Goal: Information Seeking & Learning: Learn about a topic

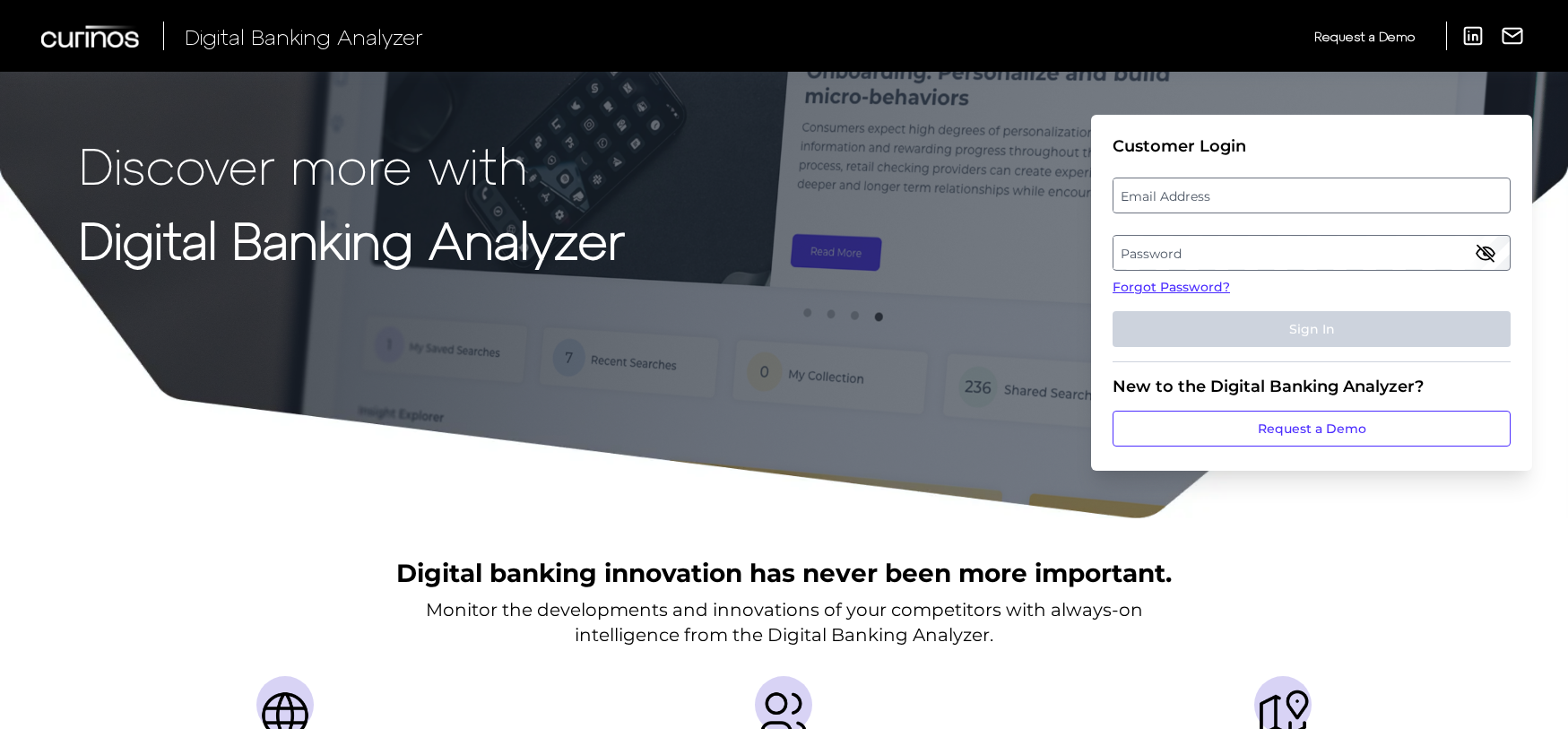
click at [1162, 200] on label "Email Address" at bounding box center [1311, 195] width 396 height 32
click at [1162, 200] on input "email" at bounding box center [1312, 195] width 398 height 36
type input "[EMAIL_ADDRESS][DOMAIN_NAME]"
click at [1179, 260] on label "Password" at bounding box center [1311, 253] width 396 height 32
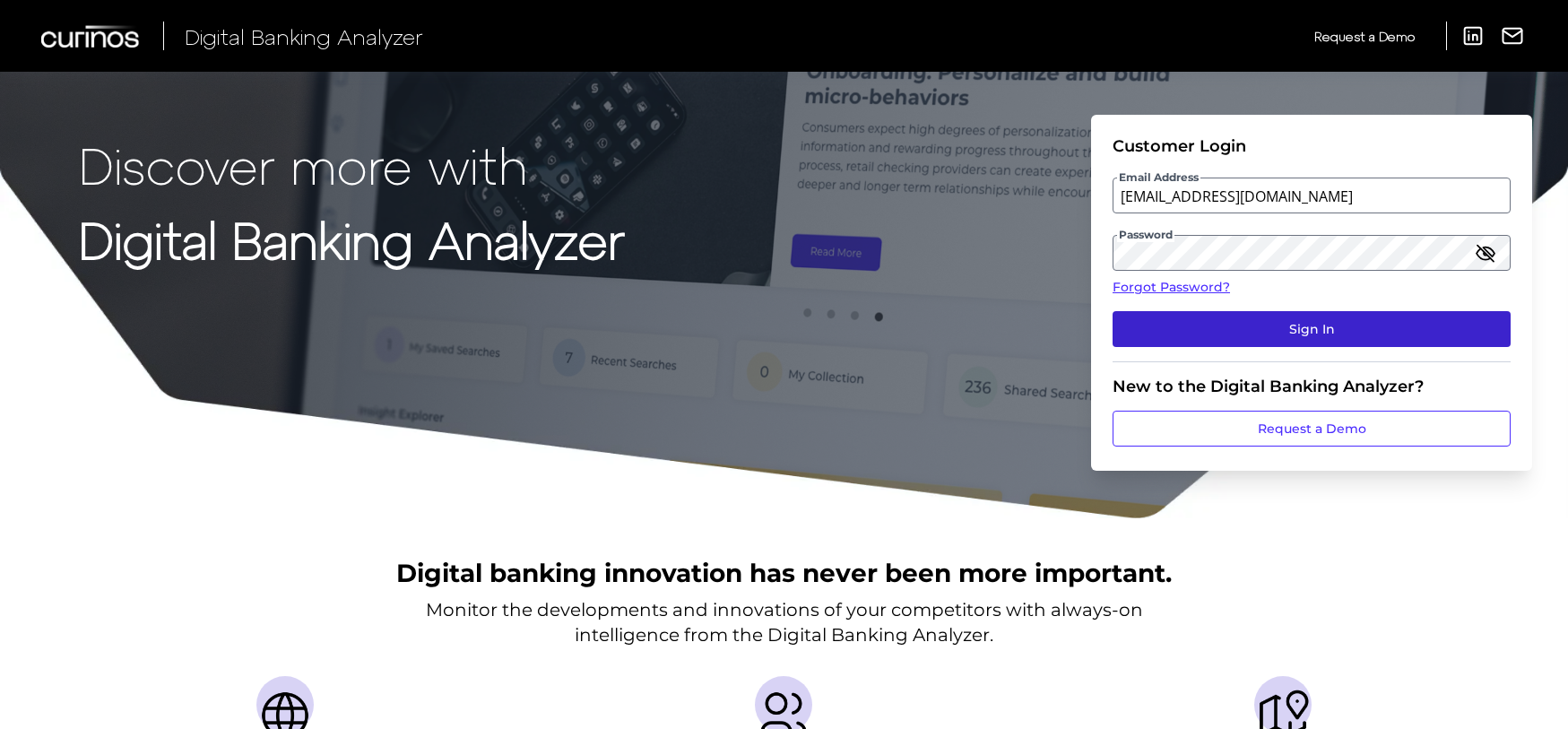
click at [1215, 335] on button "Sign In" at bounding box center [1312, 328] width 398 height 36
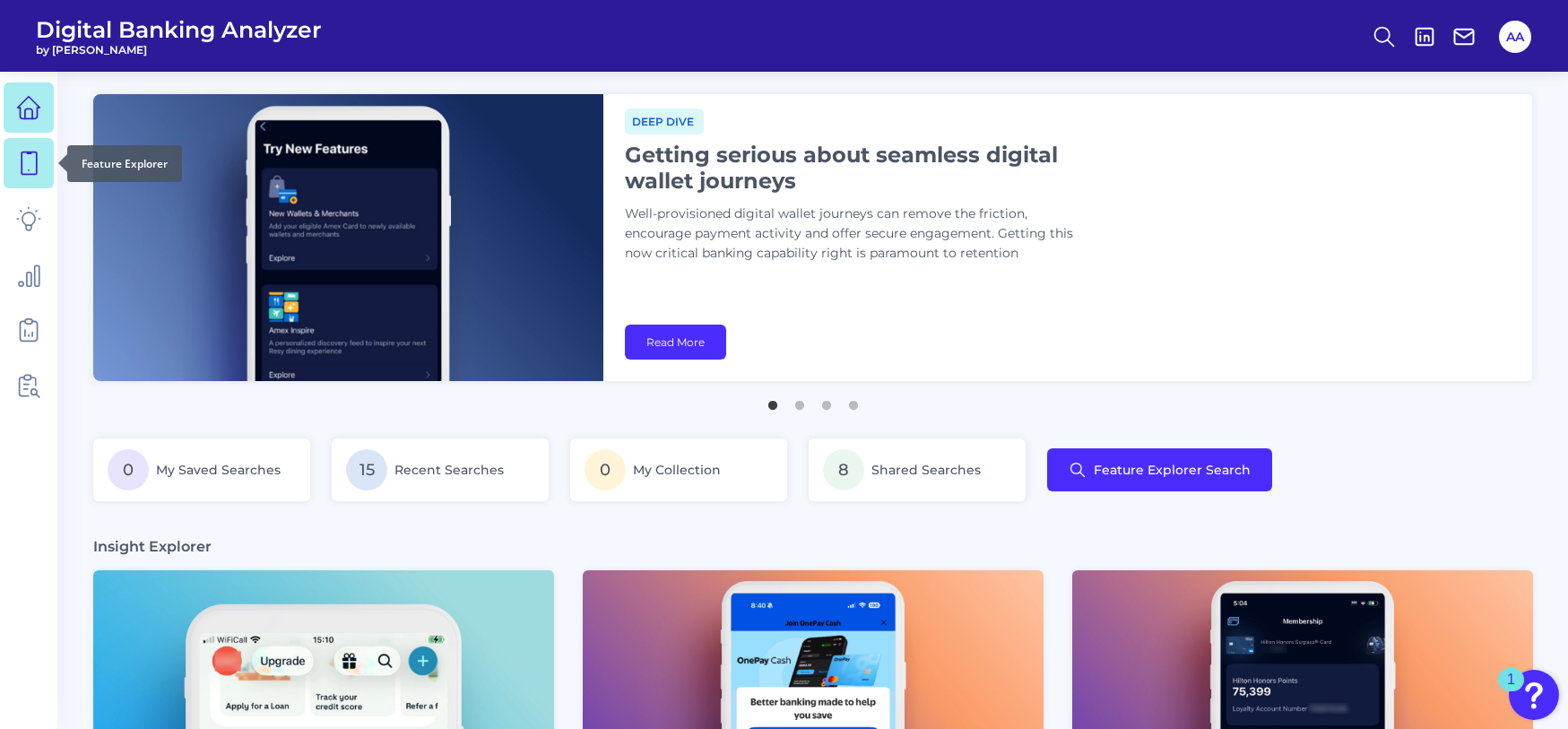
click at [18, 171] on icon at bounding box center [29, 164] width 25 height 25
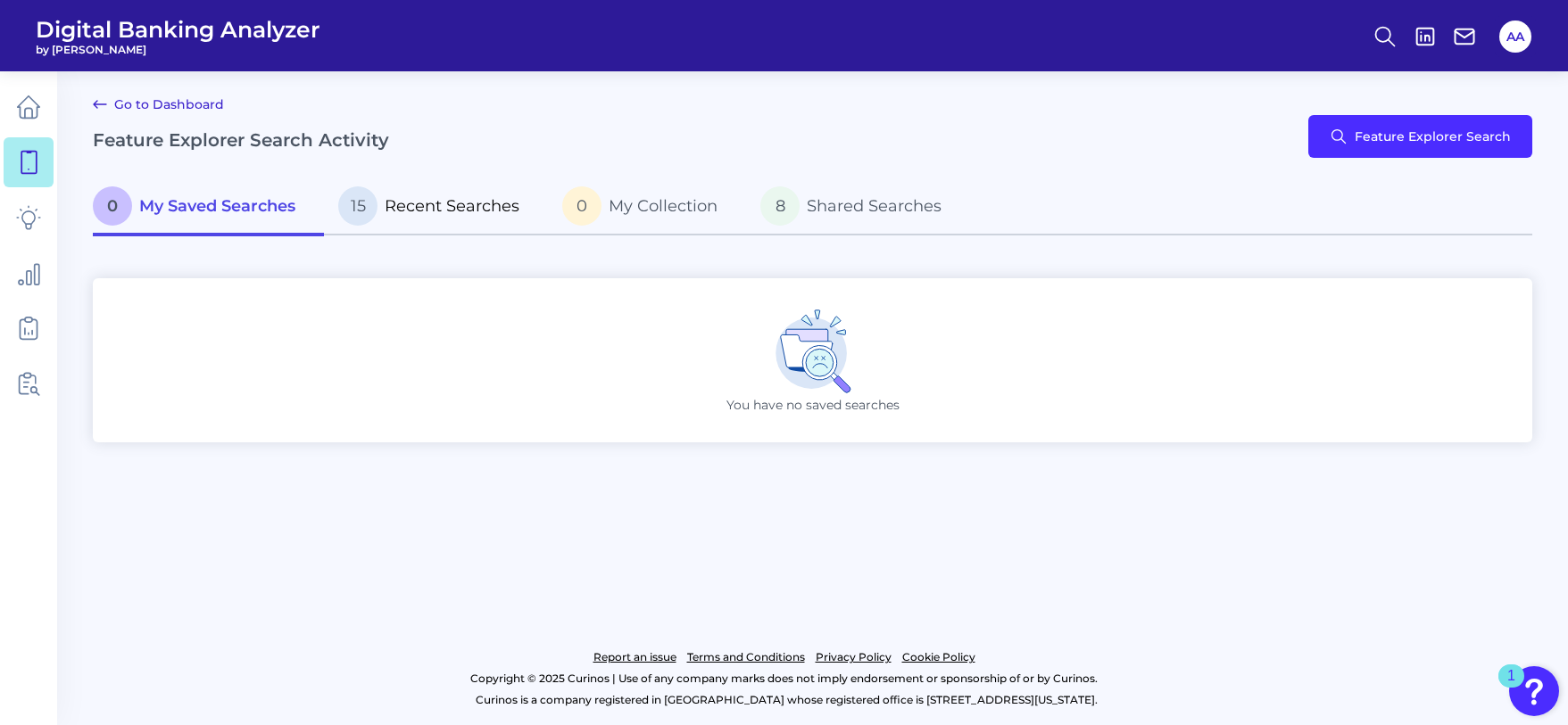
click at [476, 218] on p "15 Recent Searches" at bounding box center [429, 206] width 181 height 39
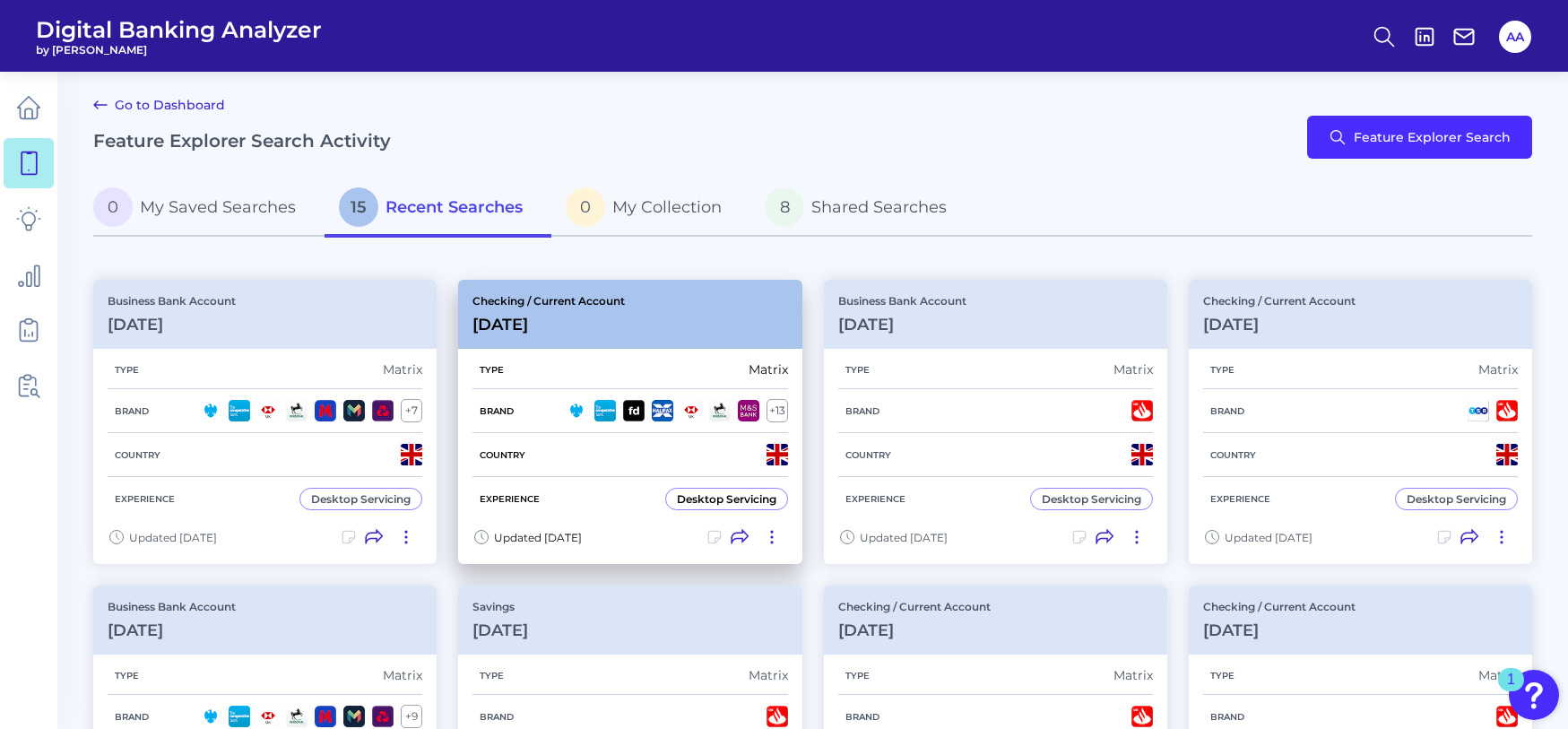
click at [594, 312] on div "Checking / Current Account [DATE]" at bounding box center [548, 315] width 152 height 41
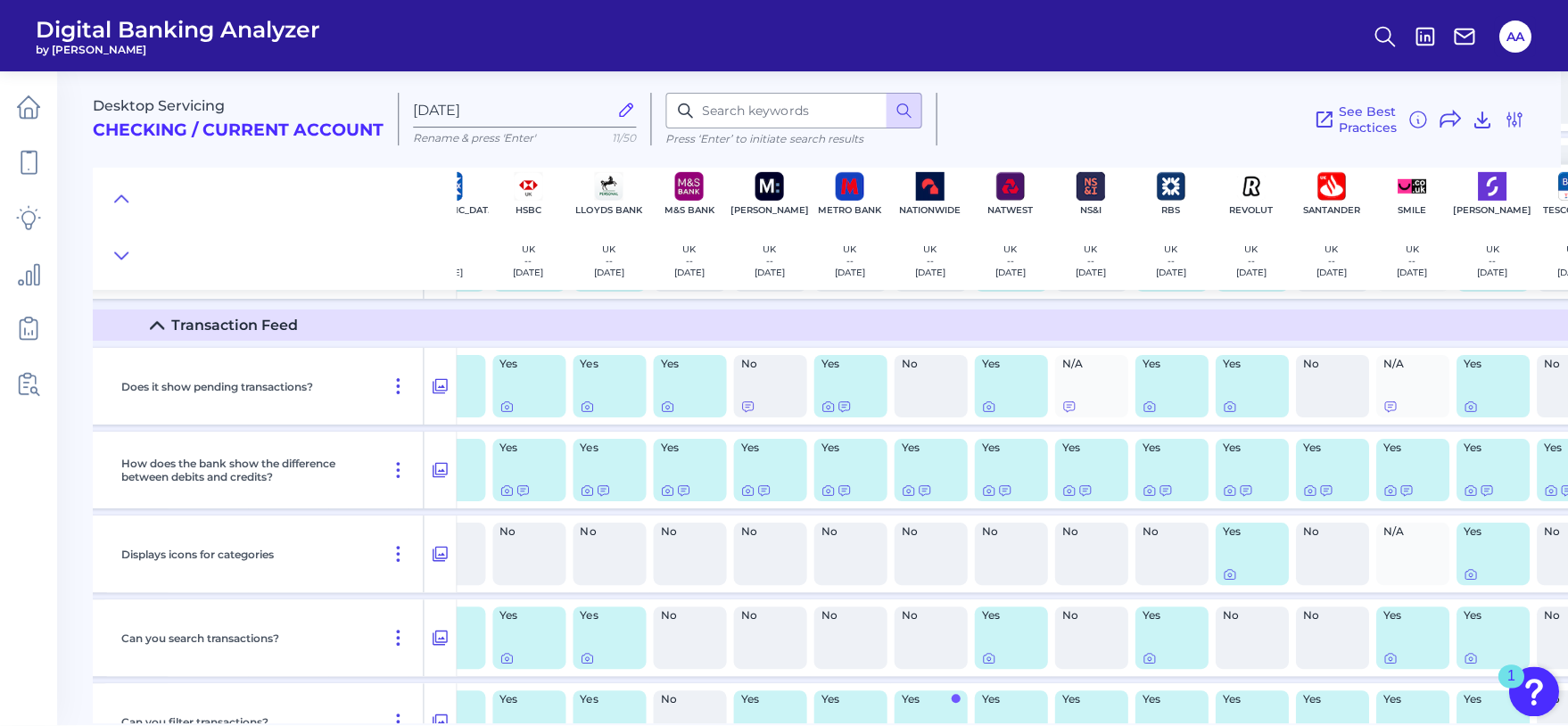
scroll to position [5943, 294]
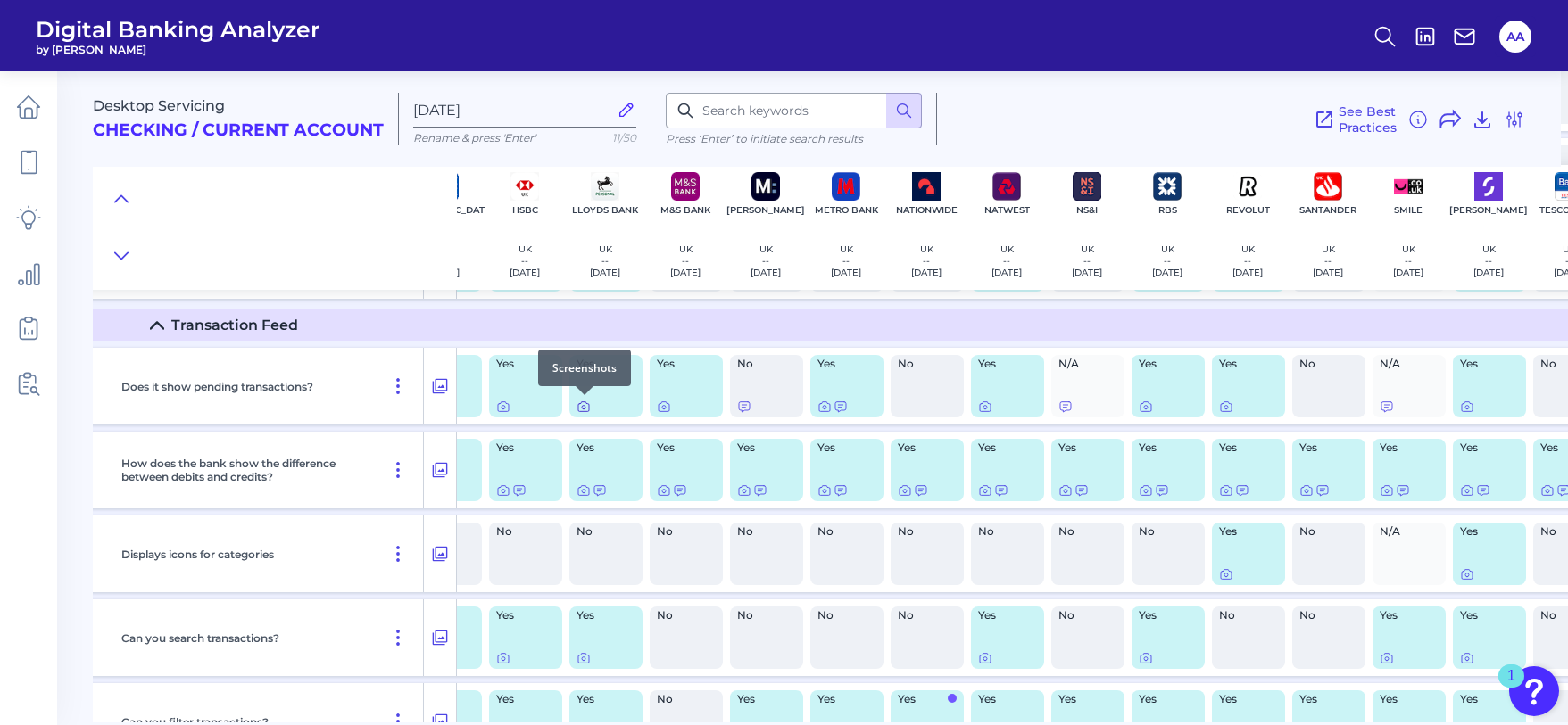
click at [576, 406] on icon at bounding box center [583, 406] width 14 height 14
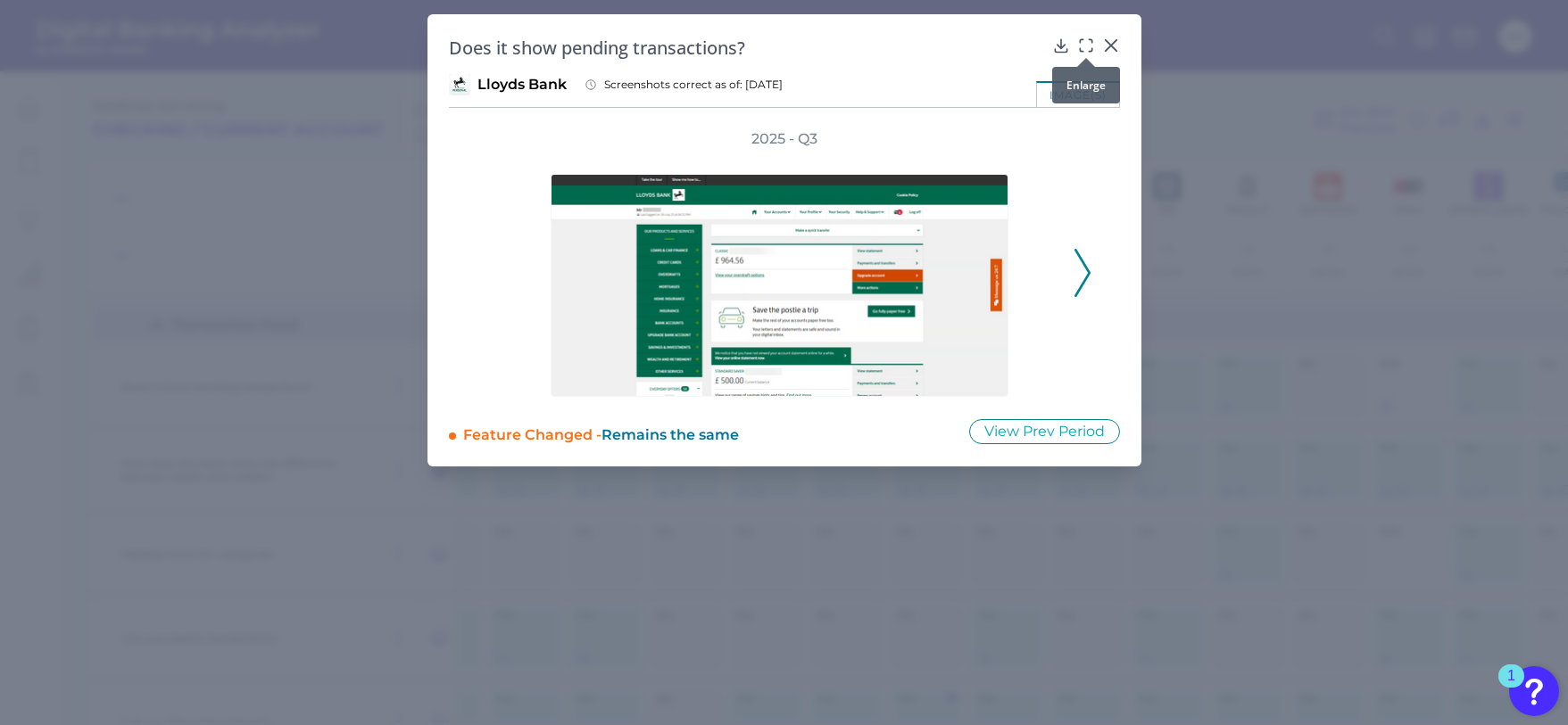
click at [1087, 48] on icon at bounding box center [1085, 45] width 18 height 18
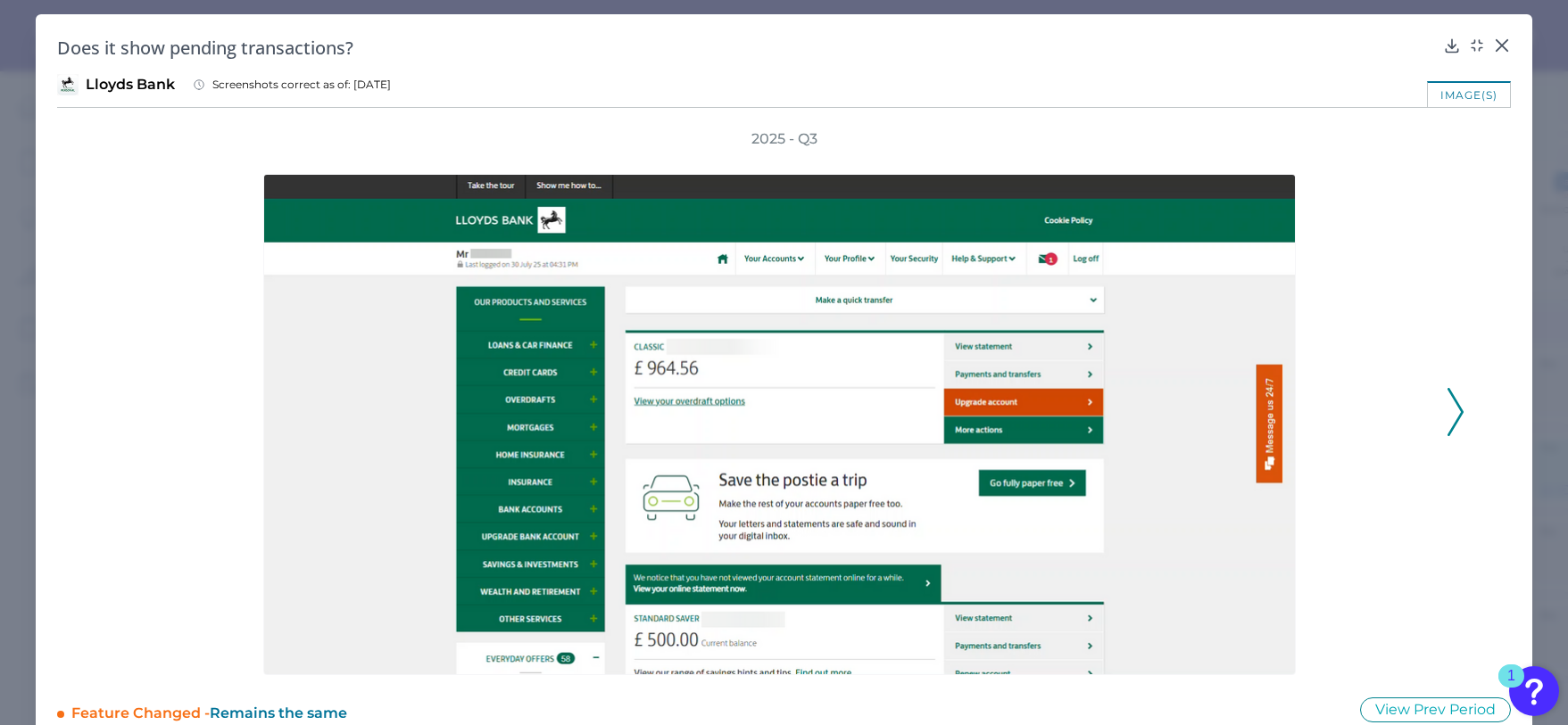
click at [1453, 394] on icon at bounding box center [1454, 412] width 16 height 48
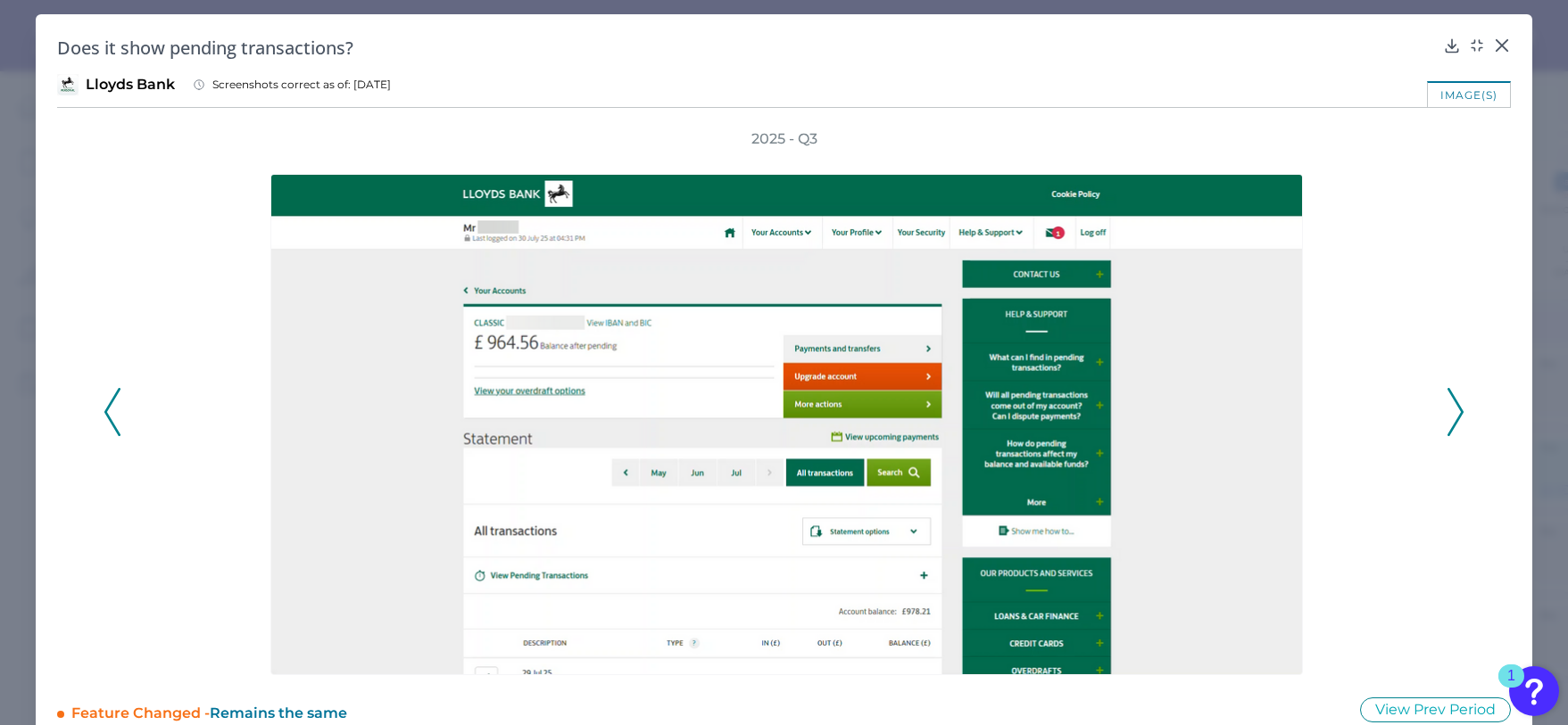
click at [1453, 394] on icon at bounding box center [1454, 412] width 16 height 48
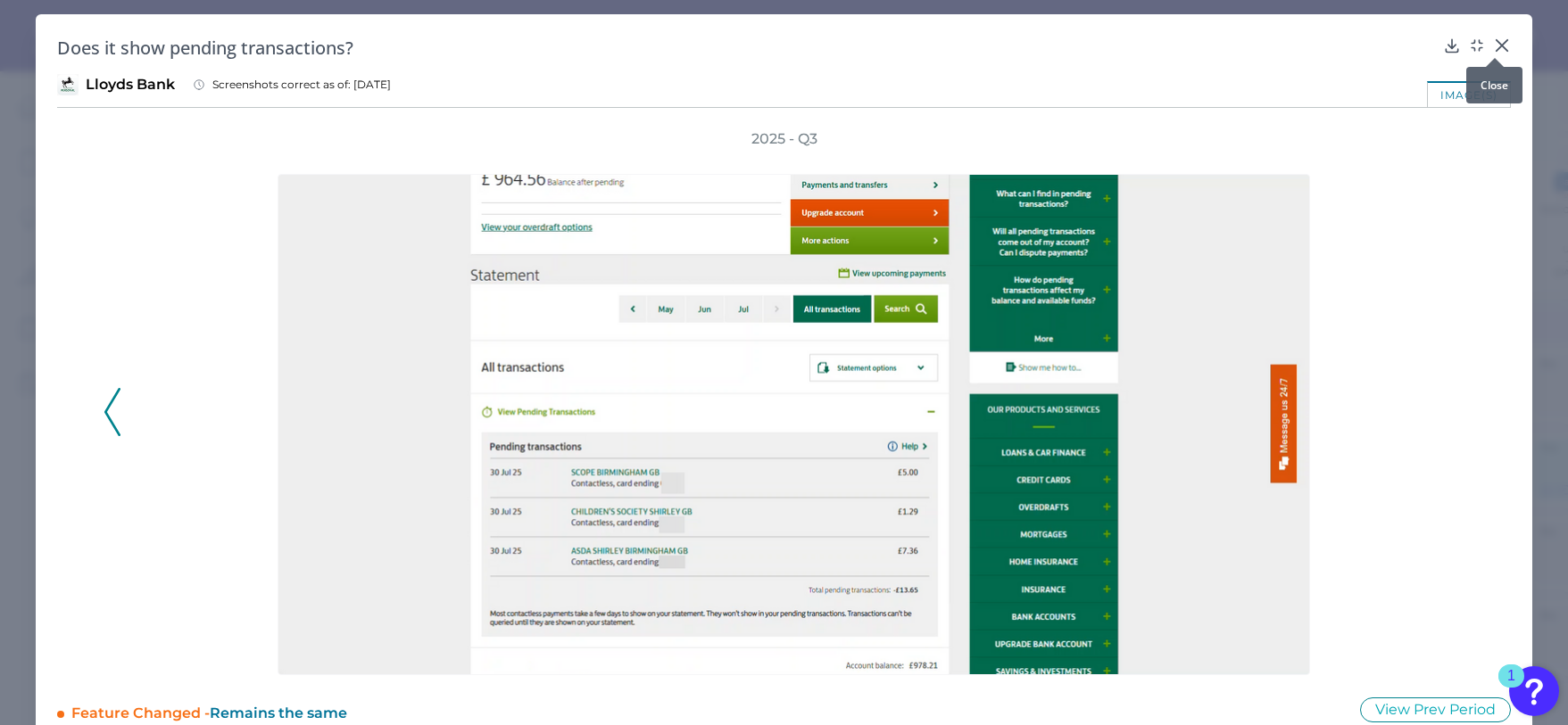
click at [1499, 44] on icon at bounding box center [1502, 45] width 18 height 18
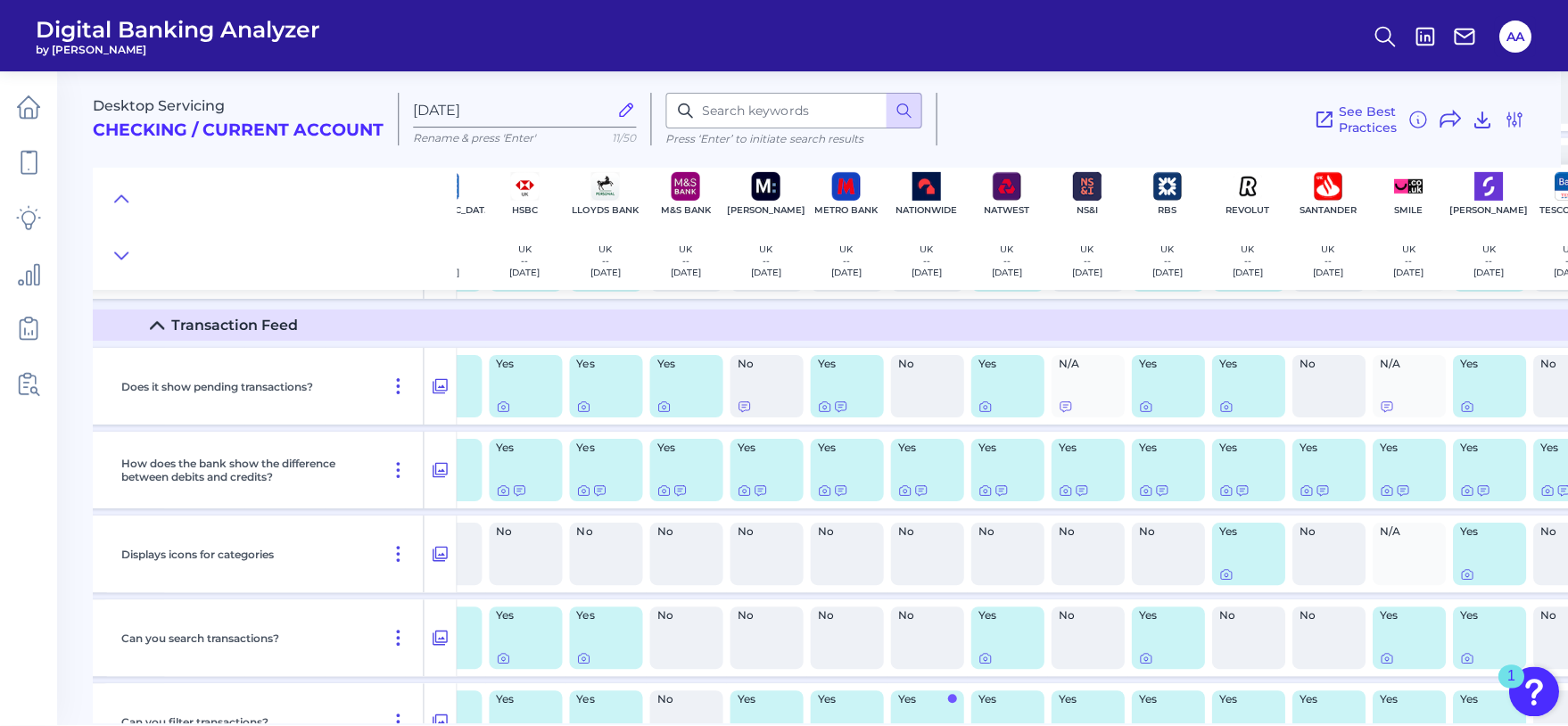
scroll to position [5943, 293]
